Goal: Ask a question

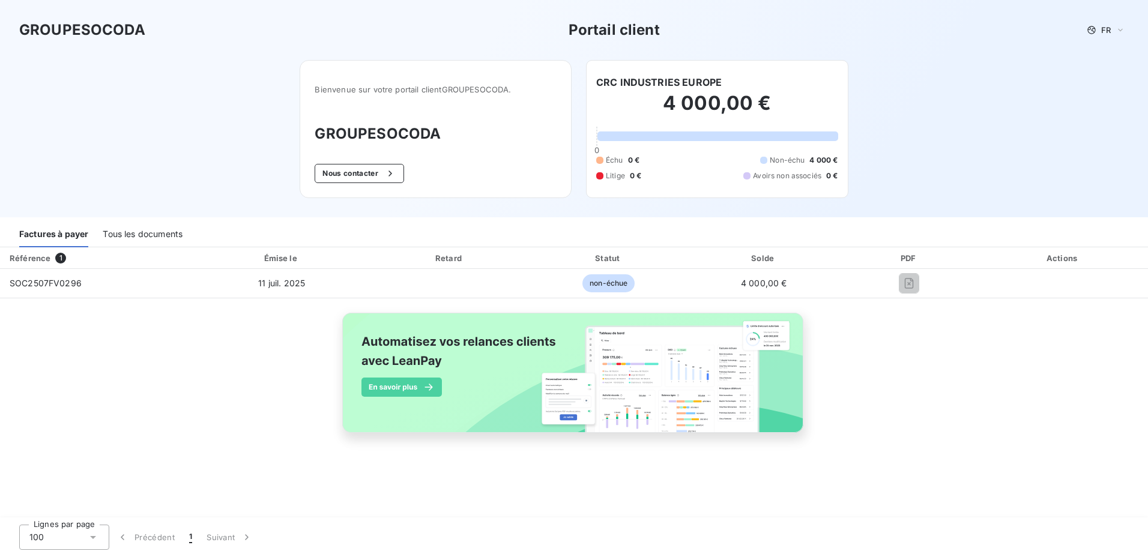
click at [153, 235] on div "Tous les documents" at bounding box center [143, 234] width 80 height 25
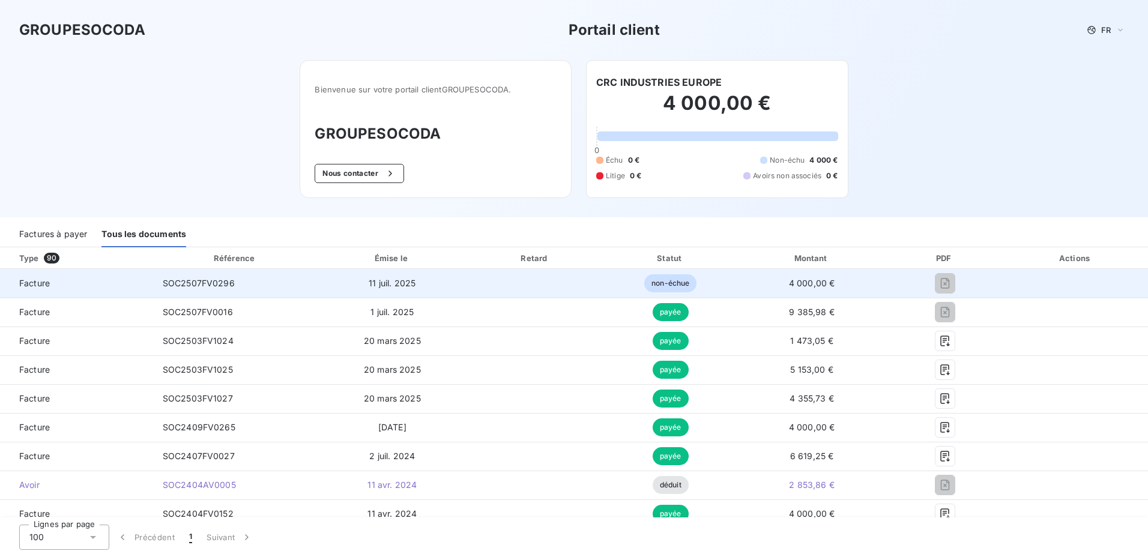
click at [199, 282] on span "SOC2507FV0296" at bounding box center [199, 283] width 72 height 10
click at [28, 280] on span "Facture" at bounding box center [77, 283] width 134 height 12
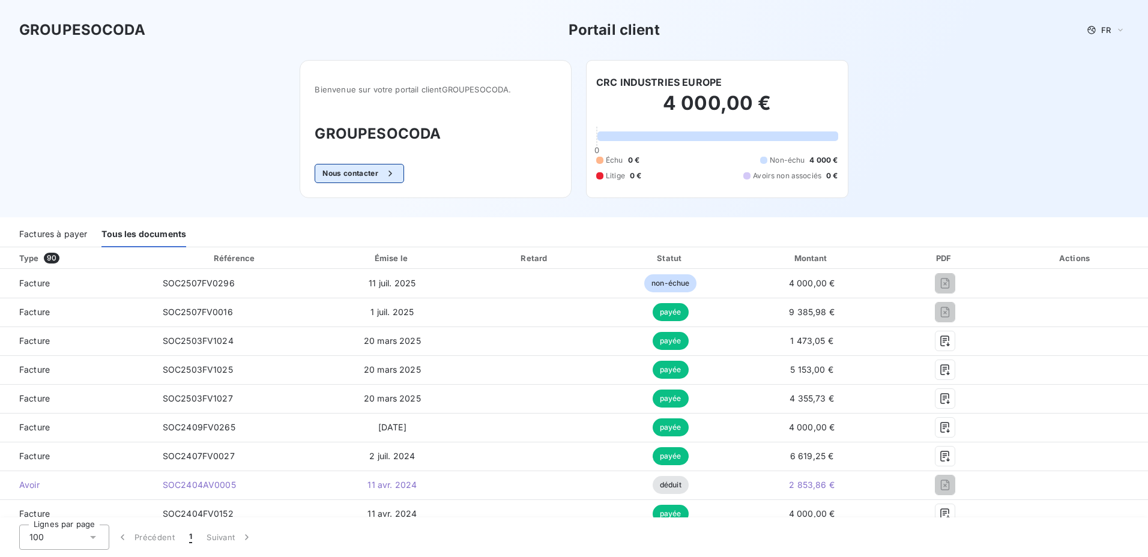
click at [360, 173] on button "Nous contacter" at bounding box center [359, 173] width 89 height 19
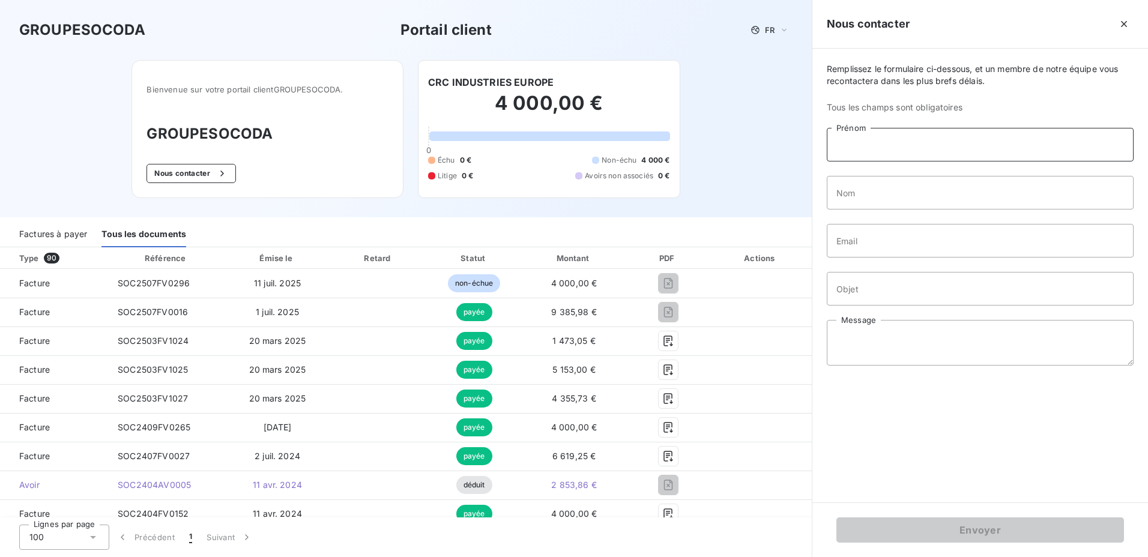
click at [906, 146] on input "Prénom" at bounding box center [980, 145] width 307 height 34
type input "[PERSON_NAME]"
click at [885, 192] on input "Nom" at bounding box center [980, 193] width 307 height 34
type input "[PERSON_NAME]"
click at [898, 239] on input "Email" at bounding box center [980, 241] width 307 height 34
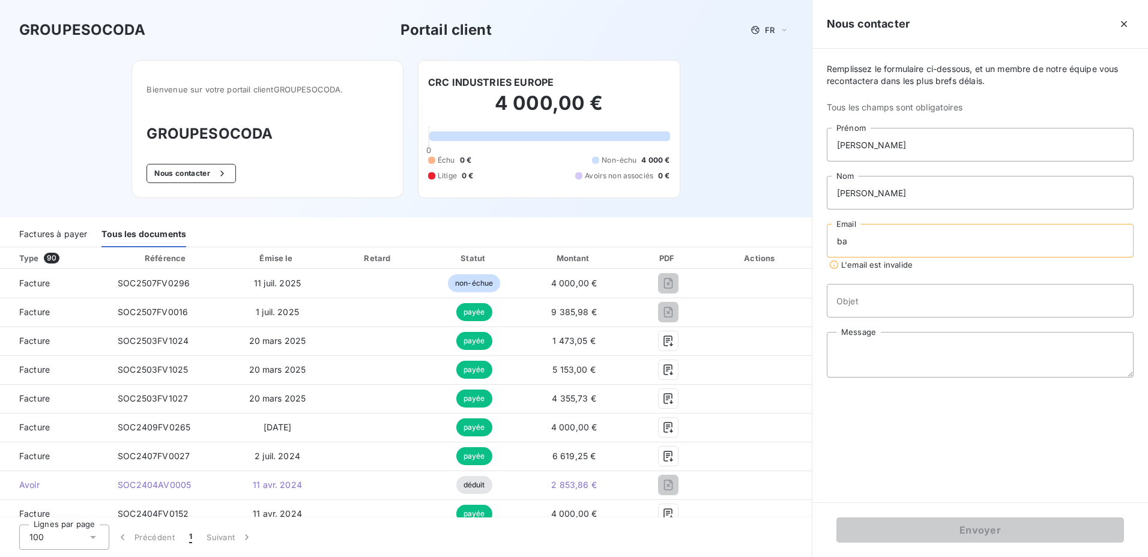
type input "b"
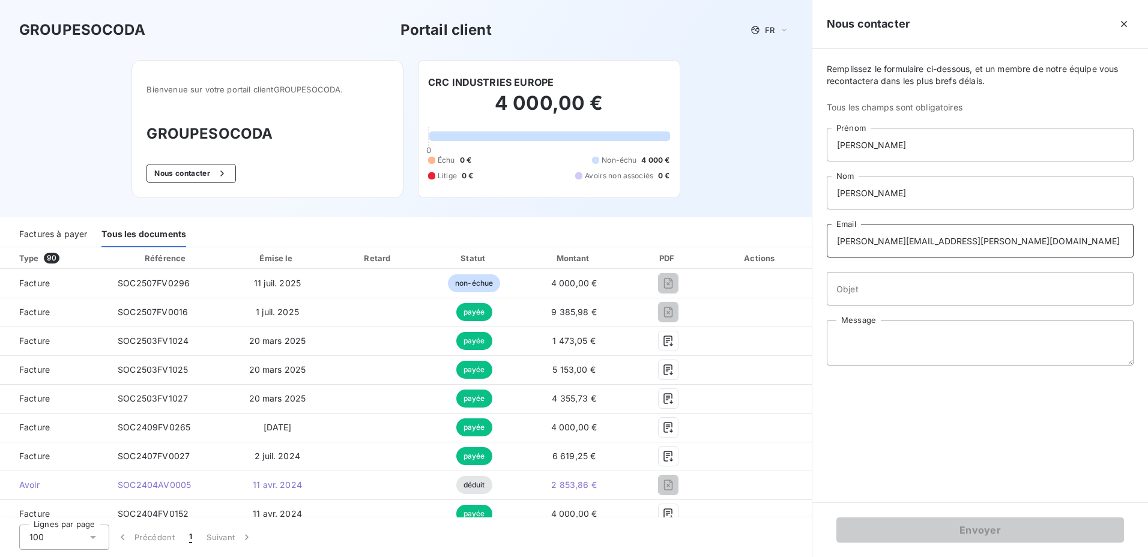
type input "[PERSON_NAME][EMAIL_ADDRESS][PERSON_NAME][DOMAIN_NAME]"
click at [888, 286] on input "Objet" at bounding box center [980, 289] width 307 height 34
type input "Facture SOC2507FV0296"
click at [920, 330] on textarea "Message" at bounding box center [980, 343] width 307 height 46
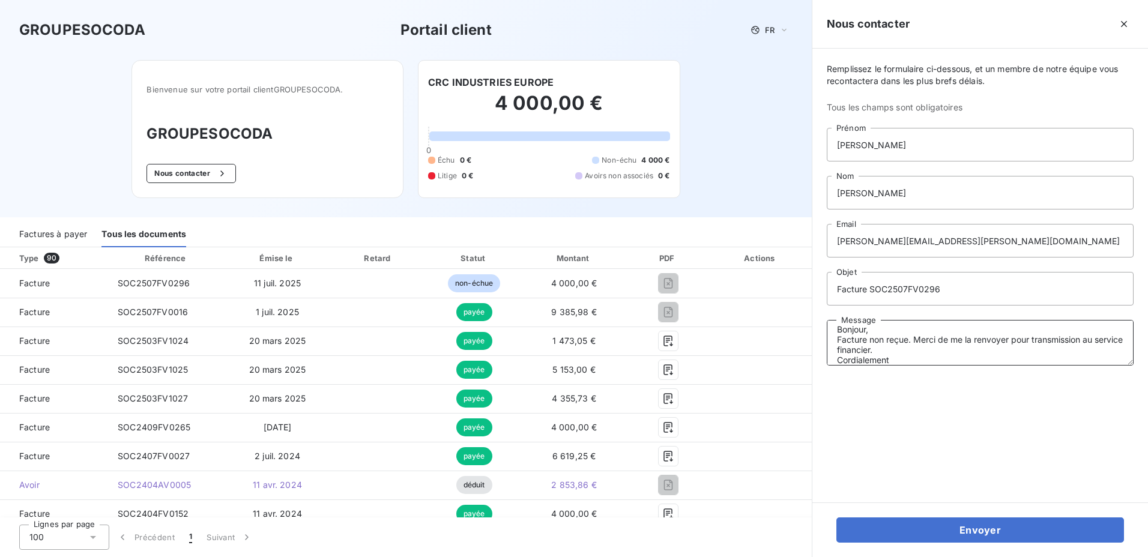
scroll to position [19, 0]
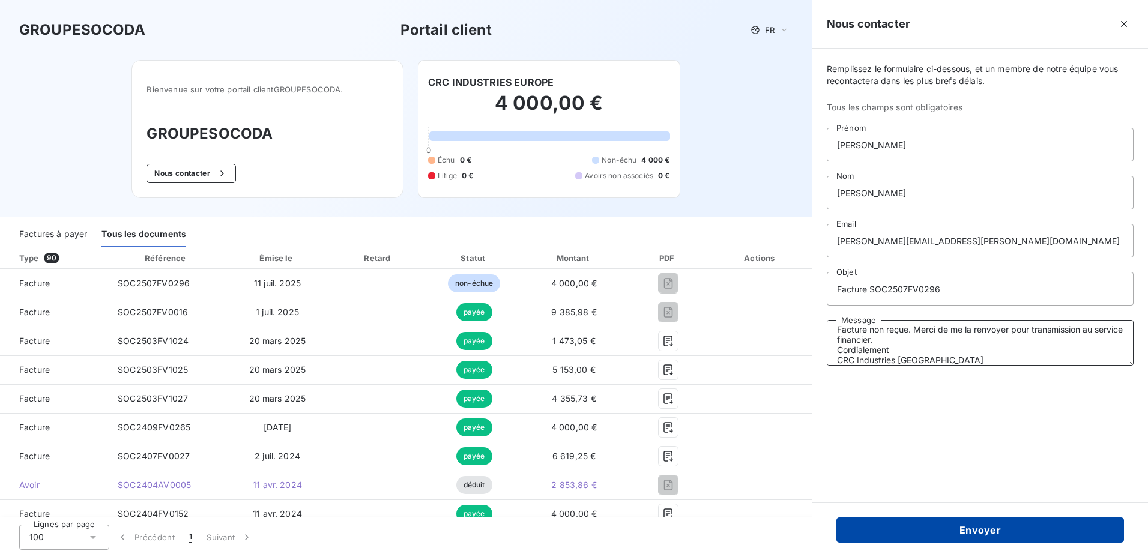
type textarea "Bonjour, Facture non reçue. Merci de me la renvoyer pour transmission au servic…"
click at [1015, 528] on button "Envoyer" at bounding box center [980, 529] width 288 height 25
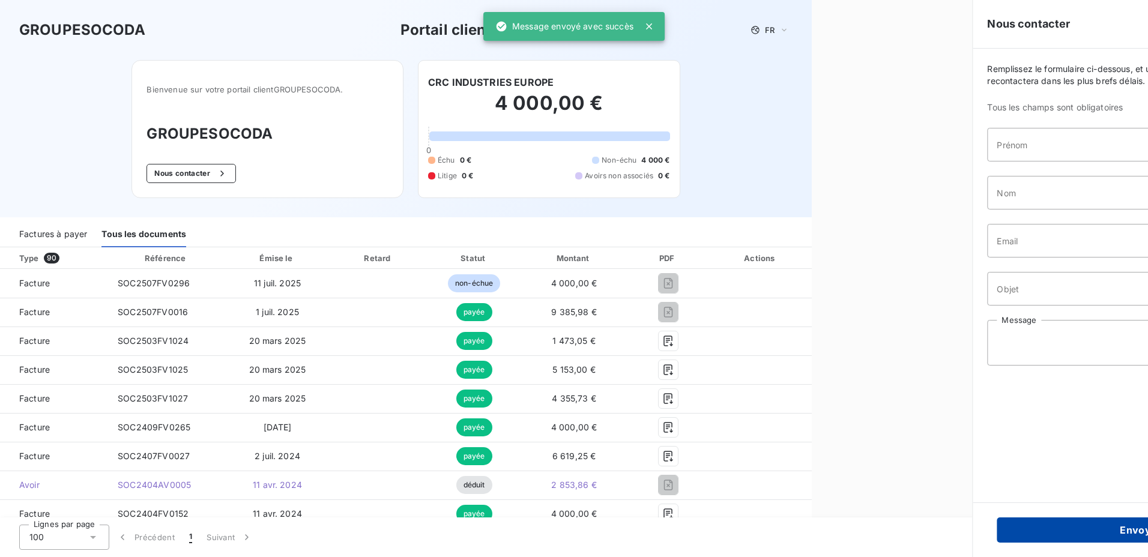
scroll to position [0, 0]
